Goal: Information Seeking & Learning: Compare options

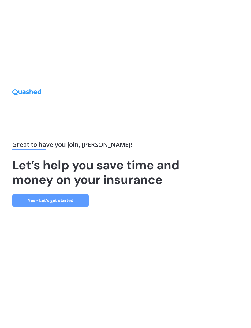
click at [77, 206] on link "Yes - Let’s get started" at bounding box center [50, 200] width 77 height 12
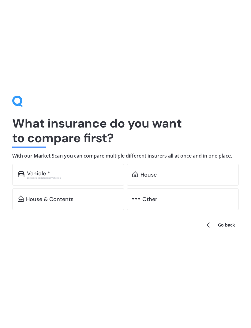
click at [160, 174] on div "House" at bounding box center [187, 174] width 93 height 6
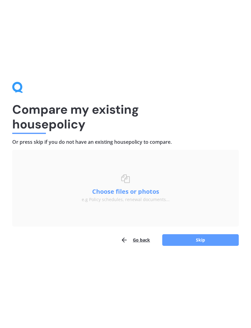
click at [202, 241] on button "Skip" at bounding box center [200, 240] width 77 height 12
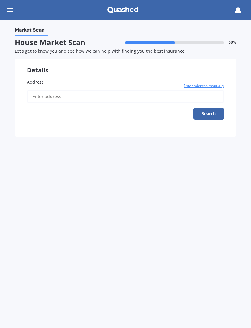
click at [154, 93] on input "Address" at bounding box center [125, 96] width 197 height 13
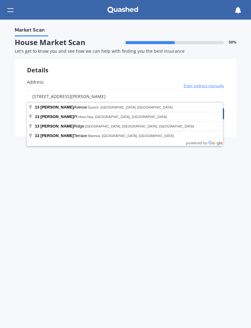
type input "[STREET_ADDRESS][PERSON_NAME]"
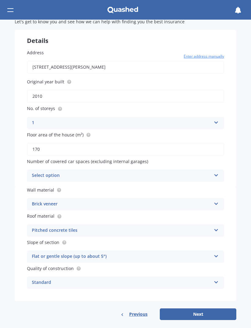
scroll to position [29, 0]
click at [218, 172] on icon at bounding box center [216, 174] width 5 height 4
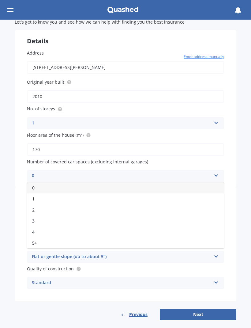
click at [204, 186] on div "0" at bounding box center [125, 187] width 197 height 11
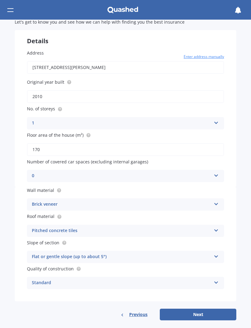
click at [204, 309] on button "Next" at bounding box center [198, 314] width 77 height 12
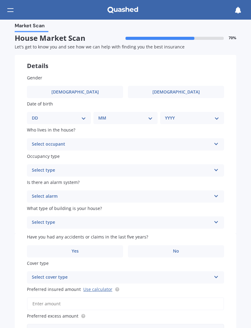
scroll to position [0, 0]
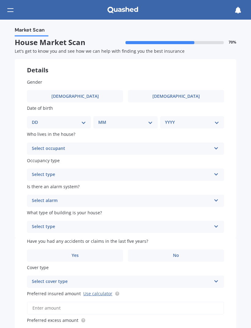
click at [92, 95] on label "[DEMOGRAPHIC_DATA]" at bounding box center [75, 96] width 96 height 12
click at [0, 0] on input "[DEMOGRAPHIC_DATA]" at bounding box center [0, 0] width 0 height 0
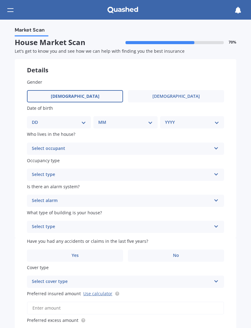
click at [86, 122] on select "DD 01 02 03 04 05 06 07 08 09 10 11 12 13 14 15 16 17 18 19 20 21 22 23 24 25 2…" at bounding box center [59, 122] width 54 height 7
select select "15"
click at [150, 121] on select "MM 01 02 03 04 05 06 07 08 09 10 11 12" at bounding box center [127, 122] width 52 height 7
select select "08"
click at [214, 120] on select "YYYY 2009 2008 2007 2006 2005 2004 2003 2002 2001 2000 1999 1998 1997 1996 1995…" at bounding box center [191, 122] width 52 height 7
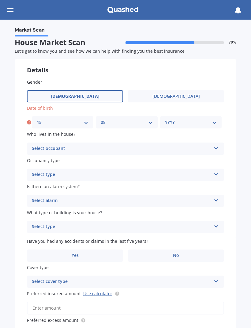
select select "1980"
click at [216, 146] on icon at bounding box center [216, 147] width 5 height 4
click at [196, 160] on div "Owner" at bounding box center [125, 160] width 197 height 11
click at [214, 175] on div "Select type Permanent Holiday (without tenancy)" at bounding box center [125, 174] width 197 height 12
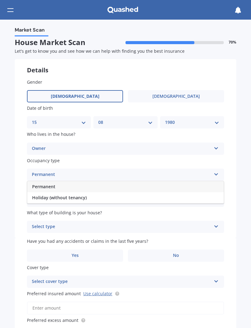
click at [192, 184] on div "Permanent" at bounding box center [125, 186] width 197 height 11
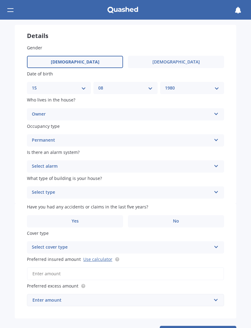
scroll to position [35, 0]
click at [217, 164] on icon at bounding box center [216, 164] width 5 height 4
click at [187, 186] on div "Yes, not monitored" at bounding box center [125, 188] width 197 height 11
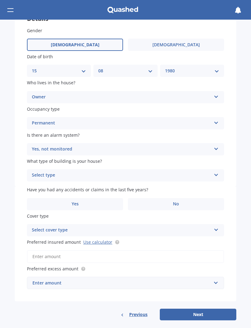
scroll to position [51, 0]
click at [216, 173] on icon at bounding box center [216, 174] width 5 height 4
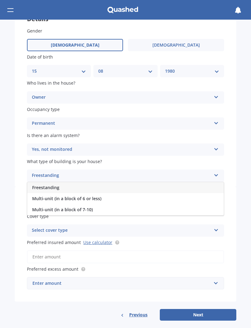
click at [185, 182] on div "Freestanding" at bounding box center [125, 187] width 197 height 11
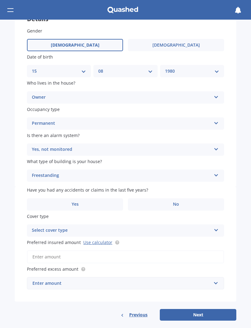
click at [184, 202] on label "No" at bounding box center [176, 204] width 96 height 12
click at [0, 0] on input "No" at bounding box center [0, 0] width 0 height 0
click at [172, 227] on div "Select cover type" at bounding box center [121, 230] width 179 height 7
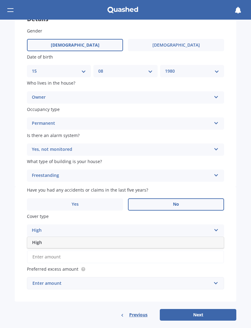
click at [170, 237] on div "High" at bounding box center [125, 242] width 197 height 11
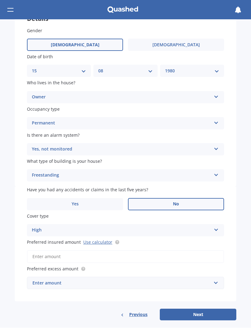
click at [103, 239] on link "Use calculator" at bounding box center [97, 242] width 29 height 6
click at [161, 277] on input "text" at bounding box center [124, 283] width 192 height 12
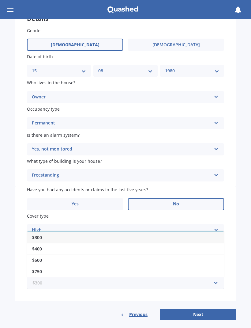
scroll to position [0, 0]
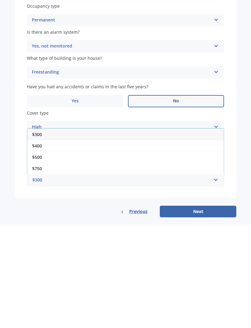
click at [244, 150] on div "Market Scan House Market Scan 70 % Let's get to know you and see how we can hel…" at bounding box center [125, 174] width 251 height 308
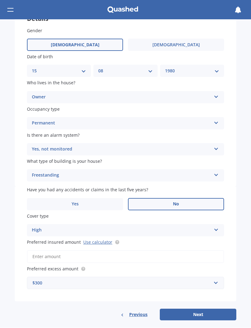
click at [151, 251] on input "Preferred insured amount Use calculator" at bounding box center [125, 256] width 197 height 13
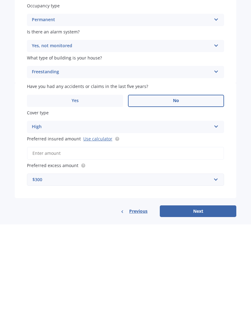
type input "$8"
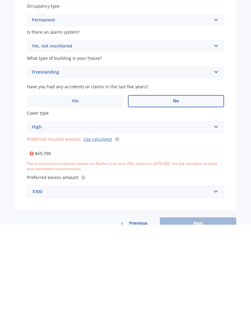
type input "$697,000"
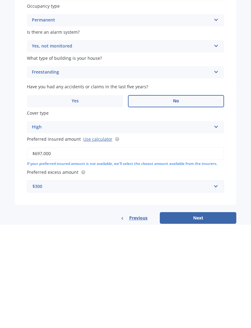
click at [205, 315] on button "Next" at bounding box center [198, 321] width 77 height 12
select select "15"
select select "08"
select select "1980"
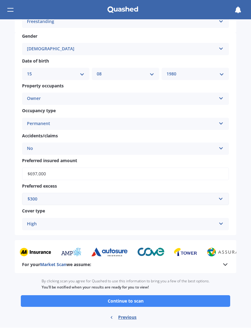
scroll to position [308, 0]
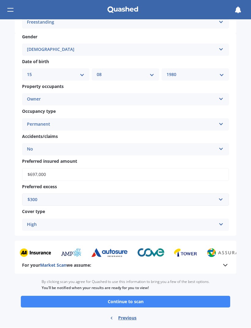
click at [138, 296] on button "Continue to scan" at bounding box center [125, 302] width 209 height 12
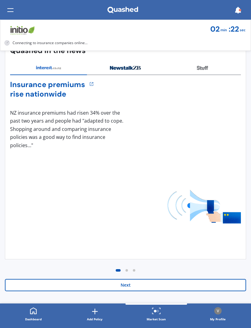
click at [136, 286] on button "Next" at bounding box center [125, 285] width 241 height 12
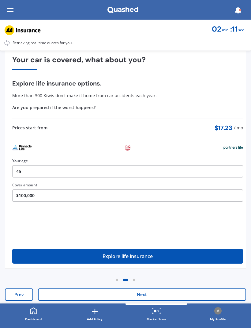
scroll to position [40, 0]
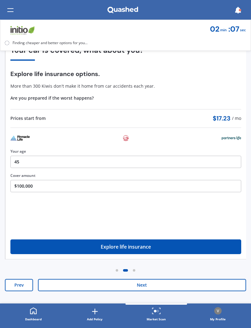
click at [143, 286] on button "Next" at bounding box center [142, 285] width 208 height 12
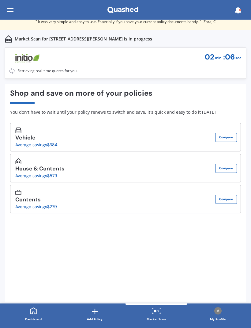
scroll to position [0, 0]
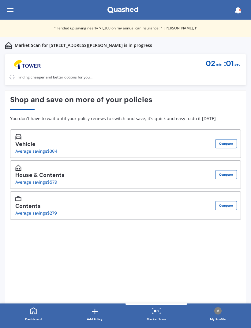
click at [228, 177] on button "Compare" at bounding box center [226, 174] width 22 height 9
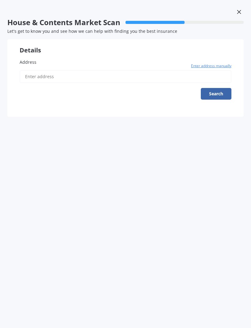
click at [170, 75] on input "Address" at bounding box center [126, 76] width 212 height 13
type input "[STREET_ADDRESS][PERSON_NAME]"
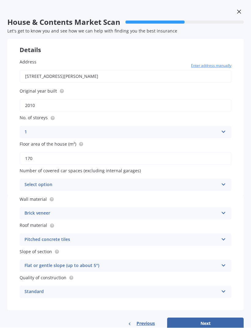
click at [196, 181] on div "Select option" at bounding box center [121, 184] width 194 height 7
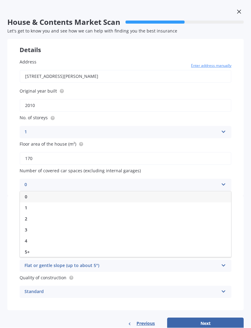
click at [162, 195] on div "0" at bounding box center [125, 196] width 211 height 11
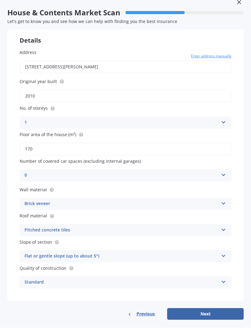
scroll to position [9, 0]
click at [200, 312] on button "Next" at bounding box center [205, 314] width 77 height 12
select select "15"
select select "08"
select select "1980"
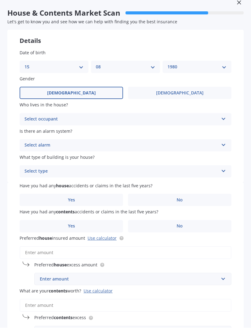
click at [213, 90] on label "[DEMOGRAPHIC_DATA]" at bounding box center [179, 93] width 103 height 12
click at [0, 0] on input "[DEMOGRAPHIC_DATA]" at bounding box center [0, 0] width 0 height 0
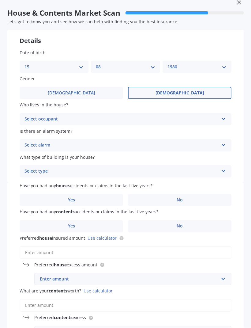
click at [222, 119] on div "Select occupant Owner Owner + Boarder" at bounding box center [126, 119] width 212 height 12
click at [198, 130] on div "Owner" at bounding box center [125, 131] width 211 height 11
click at [220, 145] on div "Select alarm Yes, monitored Yes, not monitored No" at bounding box center [126, 145] width 212 height 12
click at [190, 166] on div "Yes, not monitored" at bounding box center [125, 168] width 211 height 11
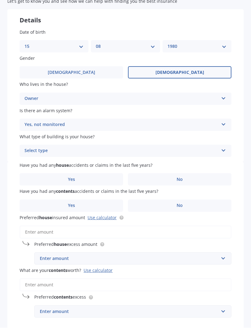
scroll to position [37, 0]
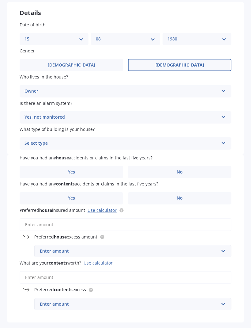
click at [220, 114] on div "Yes, not monitored Yes, monitored Yes, not monitored No" at bounding box center [126, 117] width 212 height 12
click at [211, 128] on div "Yes, monitored" at bounding box center [125, 129] width 211 height 11
click at [224, 140] on icon at bounding box center [223, 142] width 5 height 4
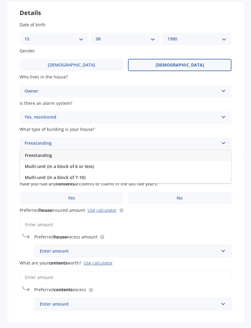
click at [205, 152] on div "Freestanding" at bounding box center [125, 155] width 211 height 11
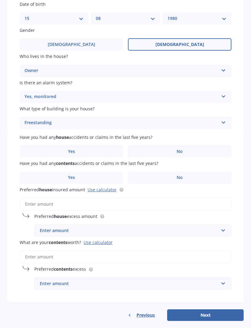
scroll to position [57, 0]
click at [202, 148] on label "No" at bounding box center [179, 152] width 103 height 12
click at [0, 0] on input "No" at bounding box center [0, 0] width 0 height 0
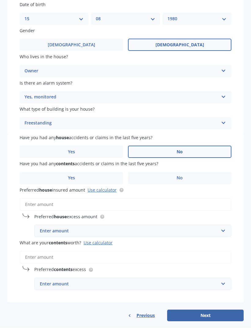
click at [194, 178] on label "No" at bounding box center [179, 178] width 103 height 12
click at [0, 0] on input "No" at bounding box center [0, 0] width 0 height 0
click at [179, 198] on input "Preferred house insured amount Use calculator" at bounding box center [126, 204] width 212 height 13
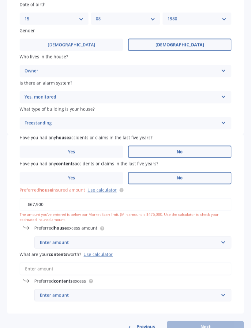
type input "$679,000"
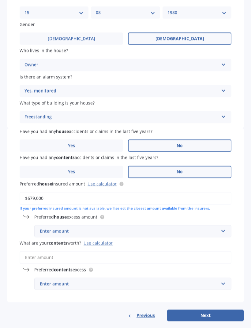
scroll to position [63, 0]
click at [205, 310] on button "Next" at bounding box center [205, 316] width 77 height 12
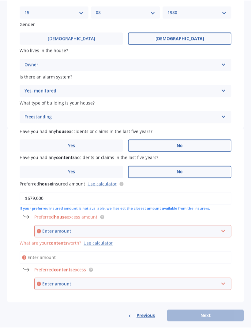
scroll to position [0, 0]
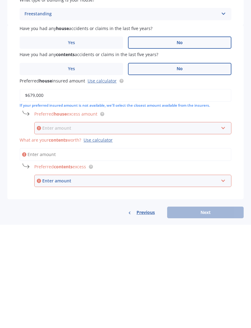
click at [208, 225] on input "text" at bounding box center [131, 231] width 192 height 12
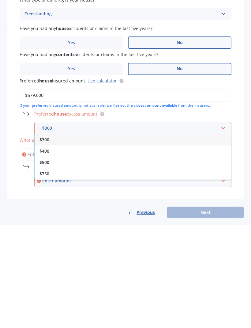
click at [192, 260] on div "$500" at bounding box center [133, 265] width 197 height 11
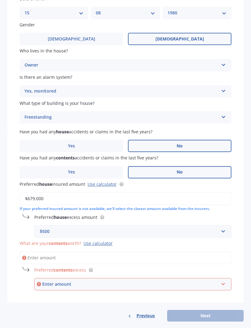
click at [107, 240] on div "Use calculator" at bounding box center [98, 243] width 29 height 6
click at [107, 251] on input "What are your contents worth? Use calculator" at bounding box center [126, 257] width 212 height 13
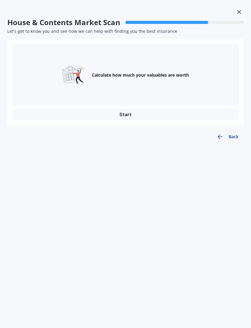
click at [198, 113] on button "Start" at bounding box center [125, 114] width 227 height 12
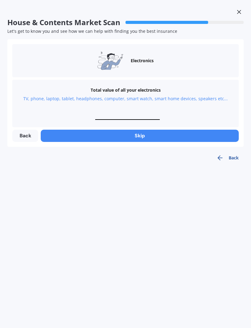
click at [207, 96] on div "TV, phone, laptop, tablet, headphones, computer, smart watch, smart home device…" at bounding box center [125, 99] width 205 height 6
click at [186, 139] on button "Skip" at bounding box center [140, 135] width 198 height 12
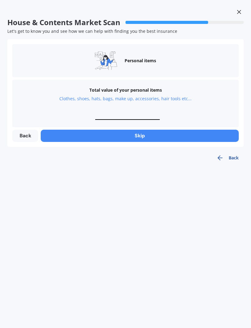
click at [193, 135] on button "Skip" at bounding box center [140, 135] width 198 height 12
click at [197, 133] on button "Skip" at bounding box center [140, 135] width 198 height 12
click at [205, 133] on button "Skip" at bounding box center [140, 135] width 198 height 12
click at [201, 134] on button "Skip" at bounding box center [140, 135] width 198 height 12
click at [202, 131] on button "Skip" at bounding box center [140, 135] width 198 height 12
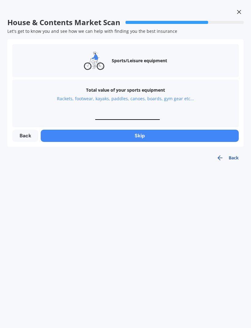
click at [205, 132] on button "Skip" at bounding box center [140, 135] width 198 height 12
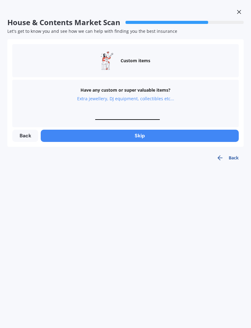
click at [202, 131] on button "Skip" at bounding box center [140, 135] width 198 height 12
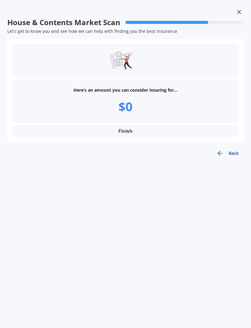
click at [209, 109] on div "Here’s an amount you can consider insuring for... $0" at bounding box center [125, 101] width 227 height 43
click at [233, 156] on button "Back" at bounding box center [228, 153] width 32 height 12
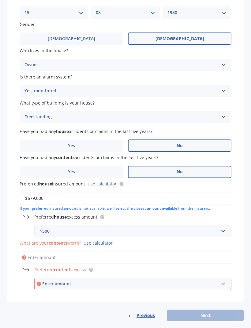
click at [121, 251] on input "What are your contents worth? Use calculator" at bounding box center [126, 257] width 212 height 13
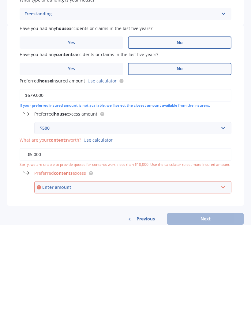
type input "$50,000"
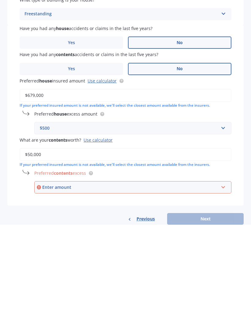
click at [213, 287] on div "Enter amount" at bounding box center [130, 290] width 176 height 7
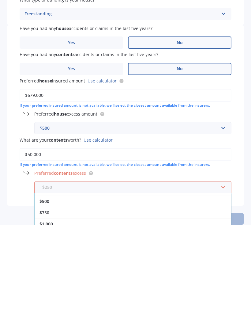
scroll to position [31, 0]
click at [161, 299] on div "$500" at bounding box center [133, 304] width 197 height 11
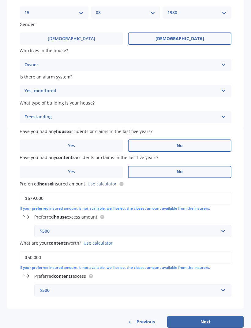
click at [212, 318] on button "Next" at bounding box center [205, 322] width 77 height 12
select select "15"
select select "08"
select select "1980"
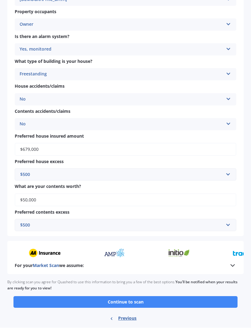
scroll to position [313, 0]
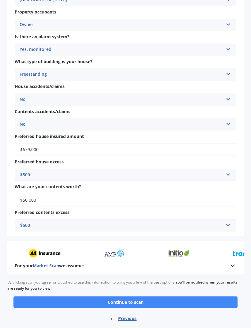
click at [149, 296] on button "Continue to scan" at bounding box center [125, 302] width 224 height 12
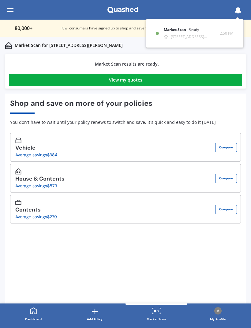
click at [162, 81] on link "View my quotes" at bounding box center [125, 80] width 233 height 12
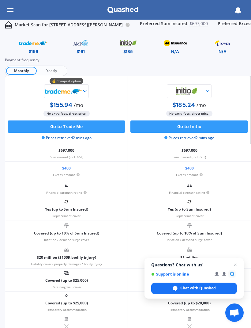
click at [54, 71] on span "Yearly" at bounding box center [51, 71] width 29 height 8
